Goal: Task Accomplishment & Management: Manage account settings

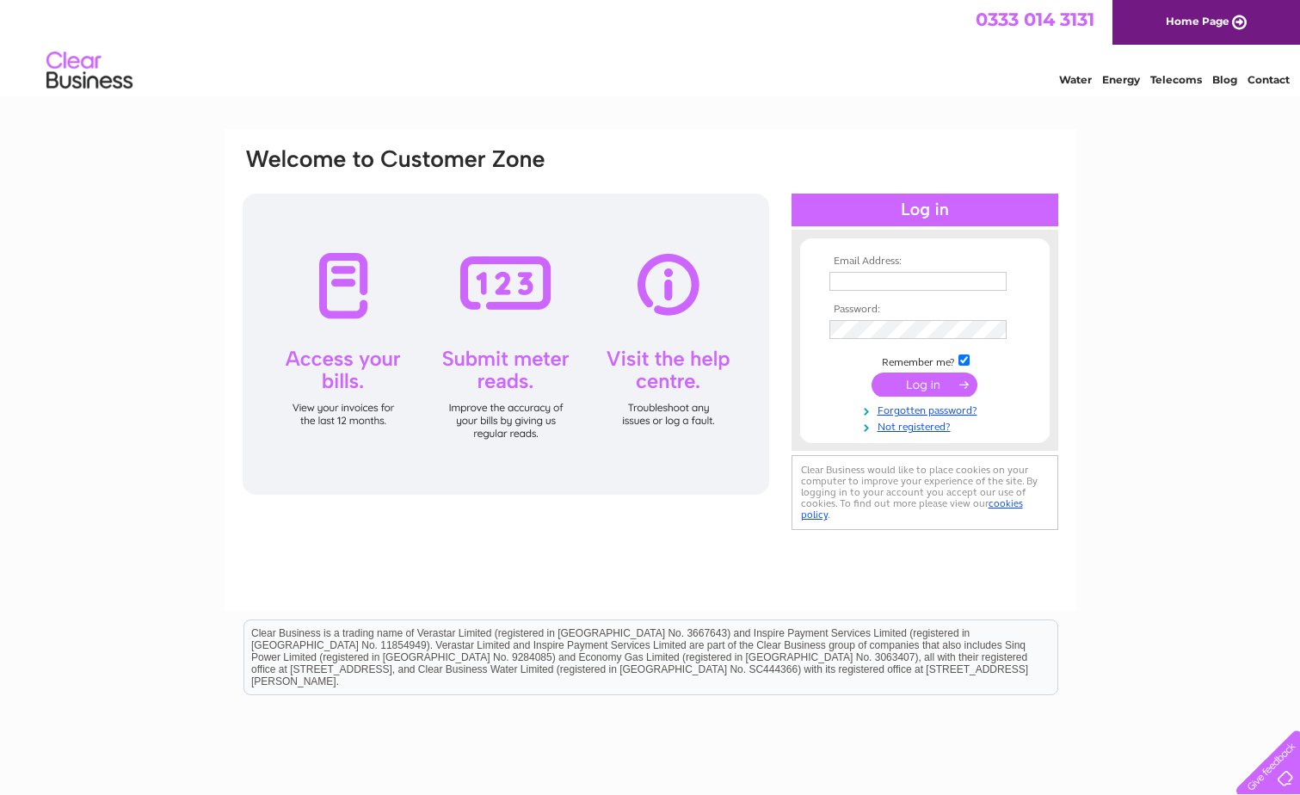
click at [842, 278] on input "text" at bounding box center [917, 281] width 177 height 19
paste input "ceo@rssws.org"
type input "ceo@rssws.org"
click at [927, 384] on input "submit" at bounding box center [924, 386] width 106 height 24
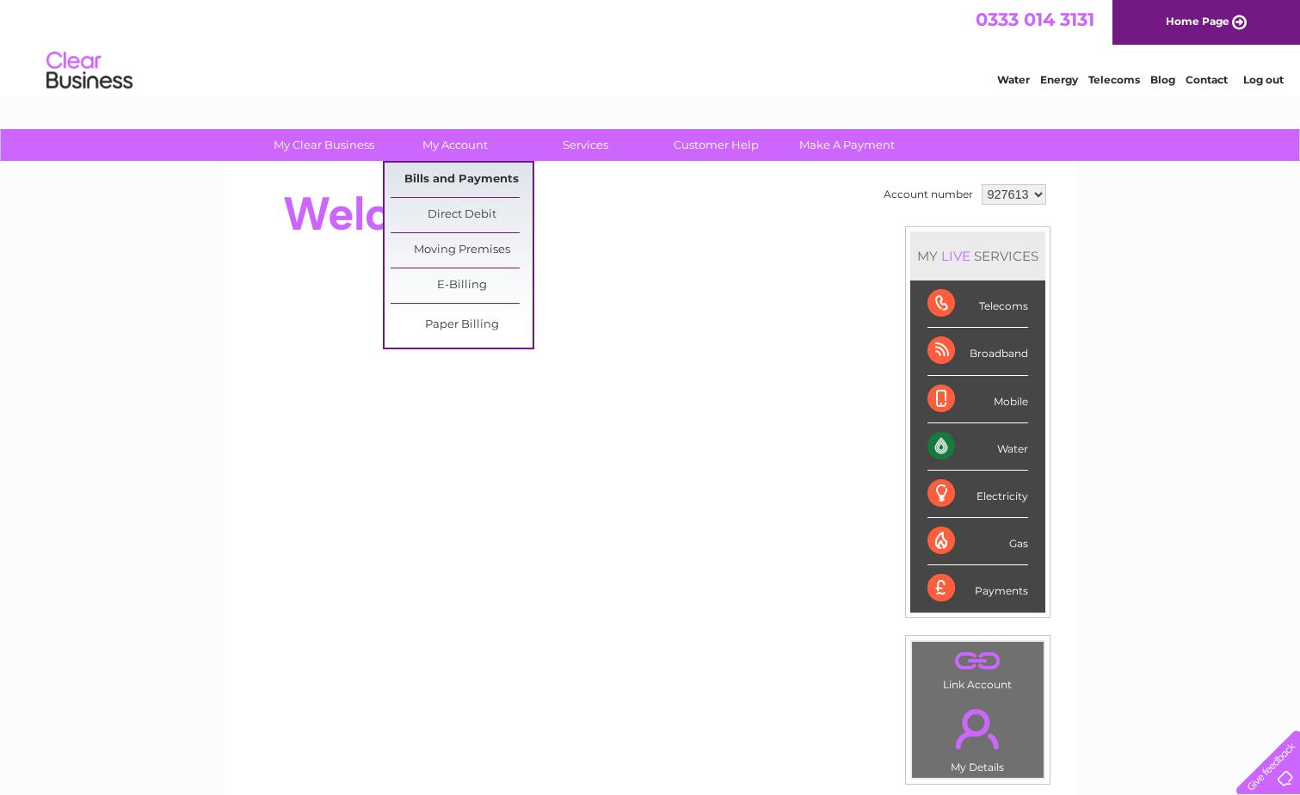
click at [449, 174] on link "Bills and Payments" at bounding box center [462, 180] width 142 height 34
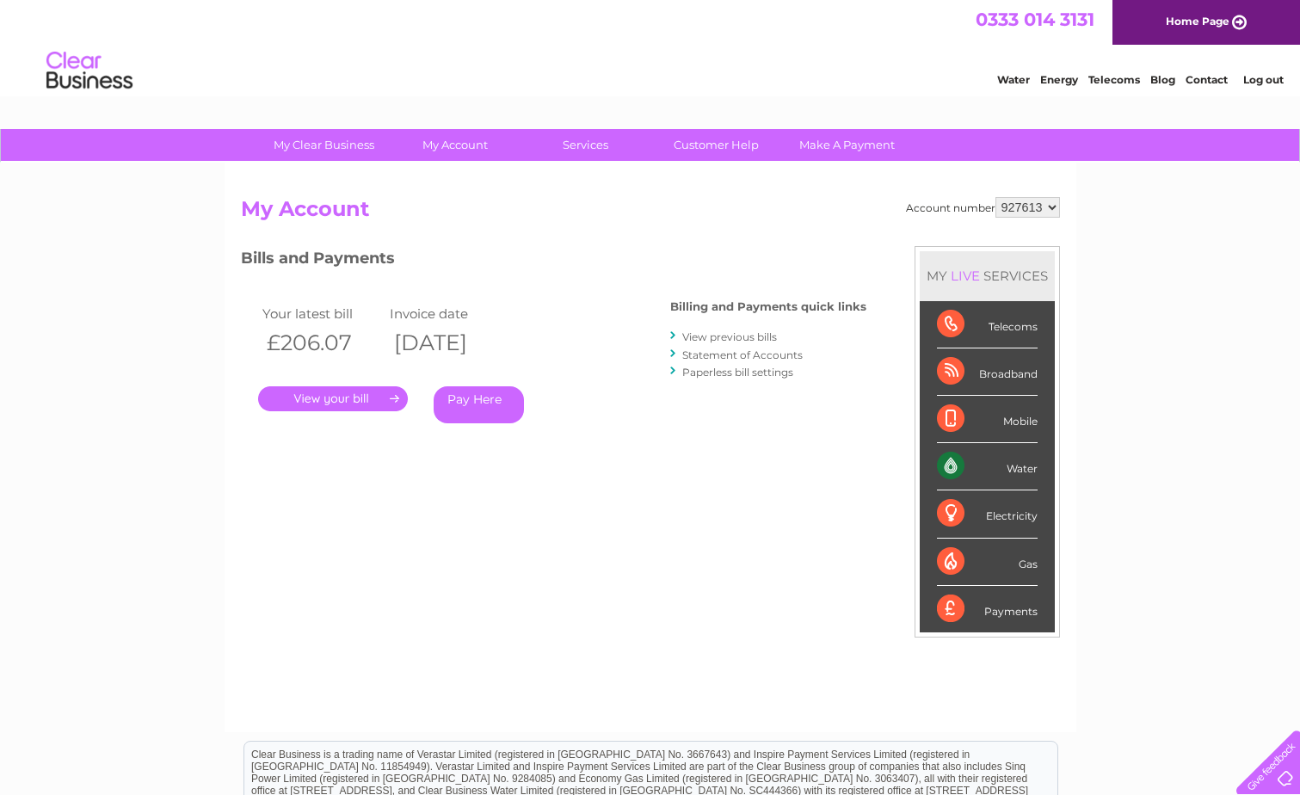
click at [352, 398] on link "." at bounding box center [333, 398] width 150 height 25
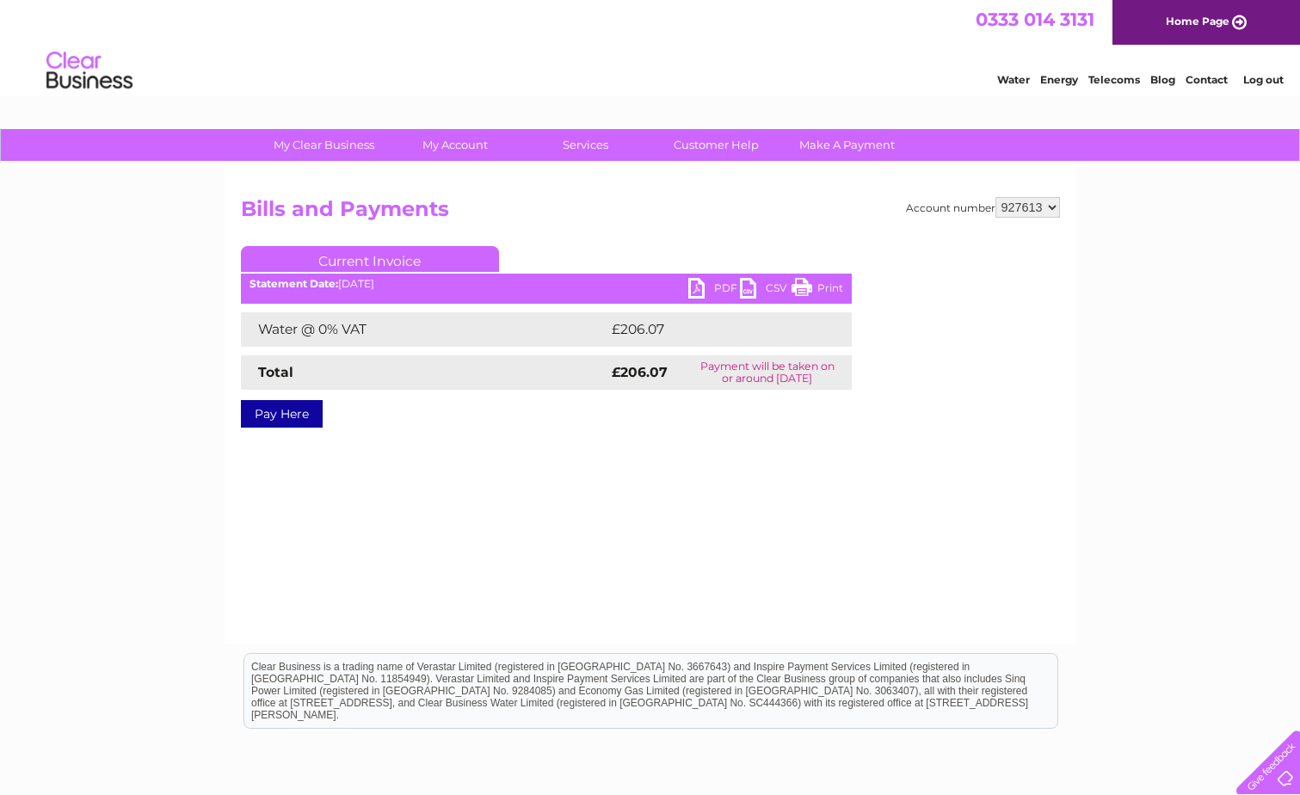
click at [723, 287] on link "PDF" at bounding box center [714, 290] width 52 height 25
click at [1261, 77] on link "Log out" at bounding box center [1263, 79] width 40 height 13
